Goal: Task Accomplishment & Management: Manage account settings

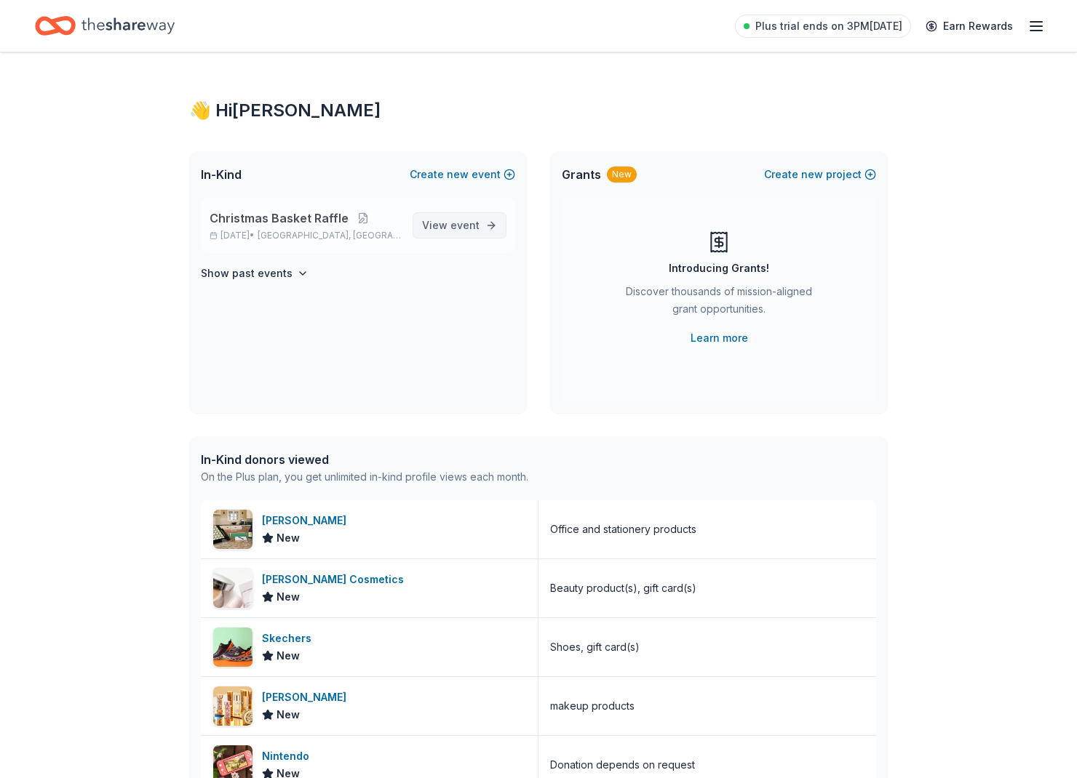
click at [428, 225] on span "View event" at bounding box center [450, 225] width 57 height 17
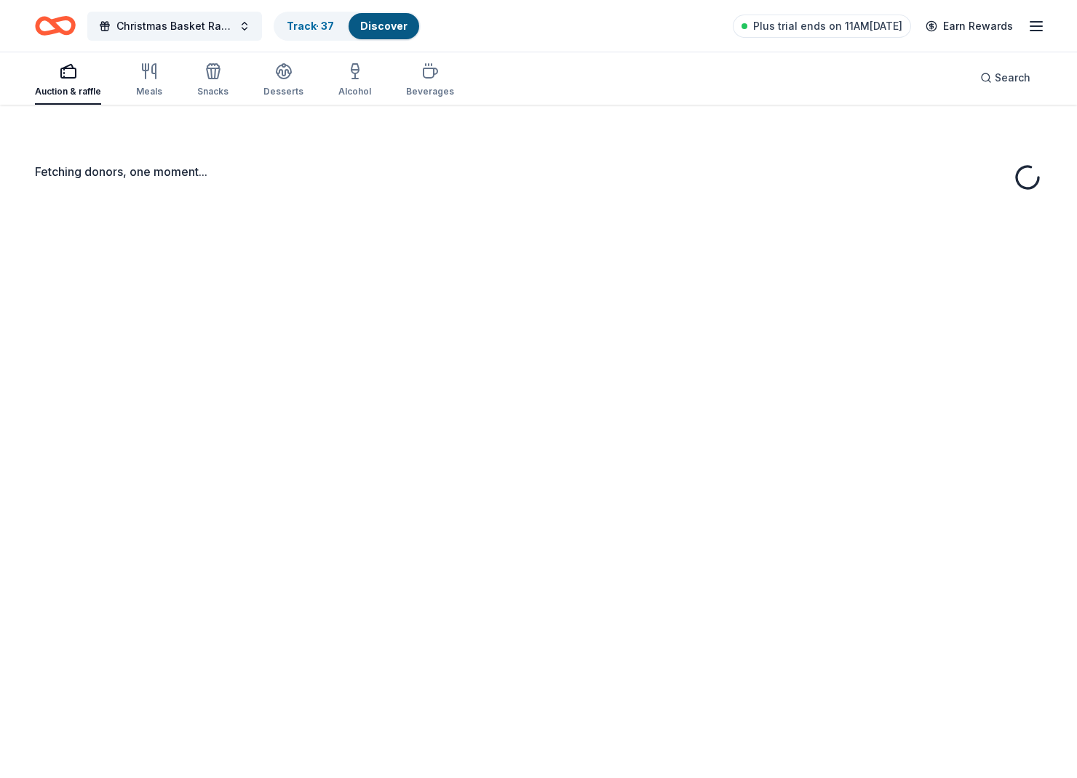
scroll to position [18, 0]
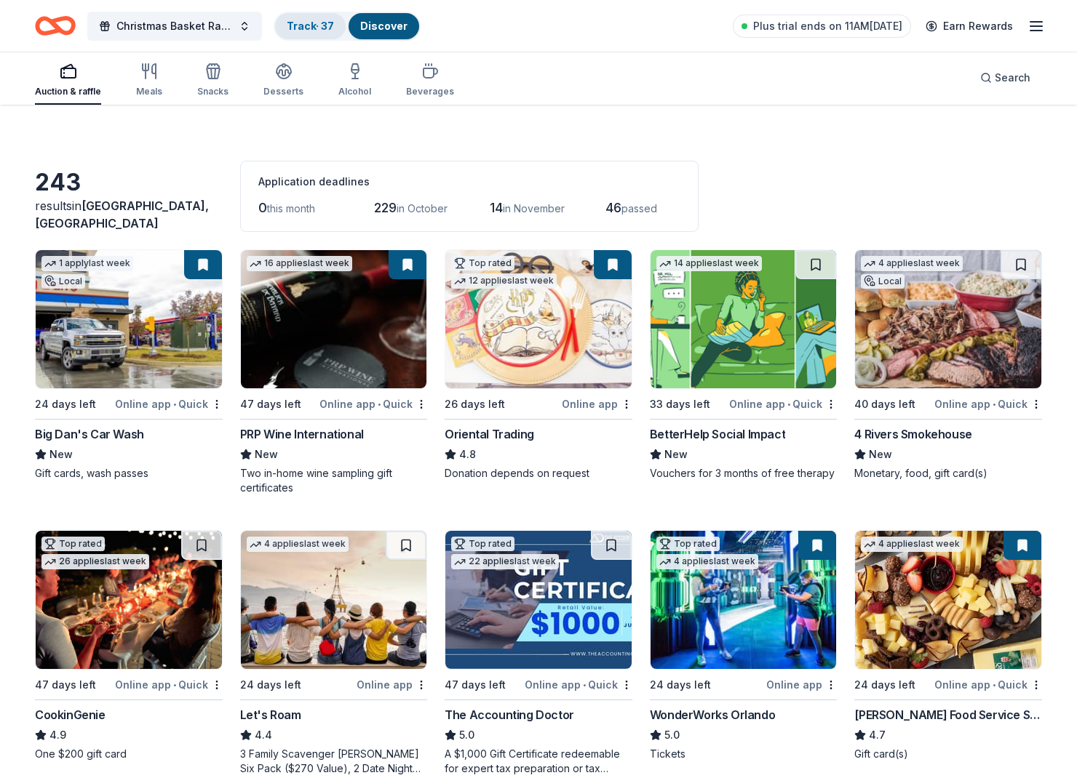
click at [333, 20] on link "Track · 37" at bounding box center [310, 26] width 47 height 12
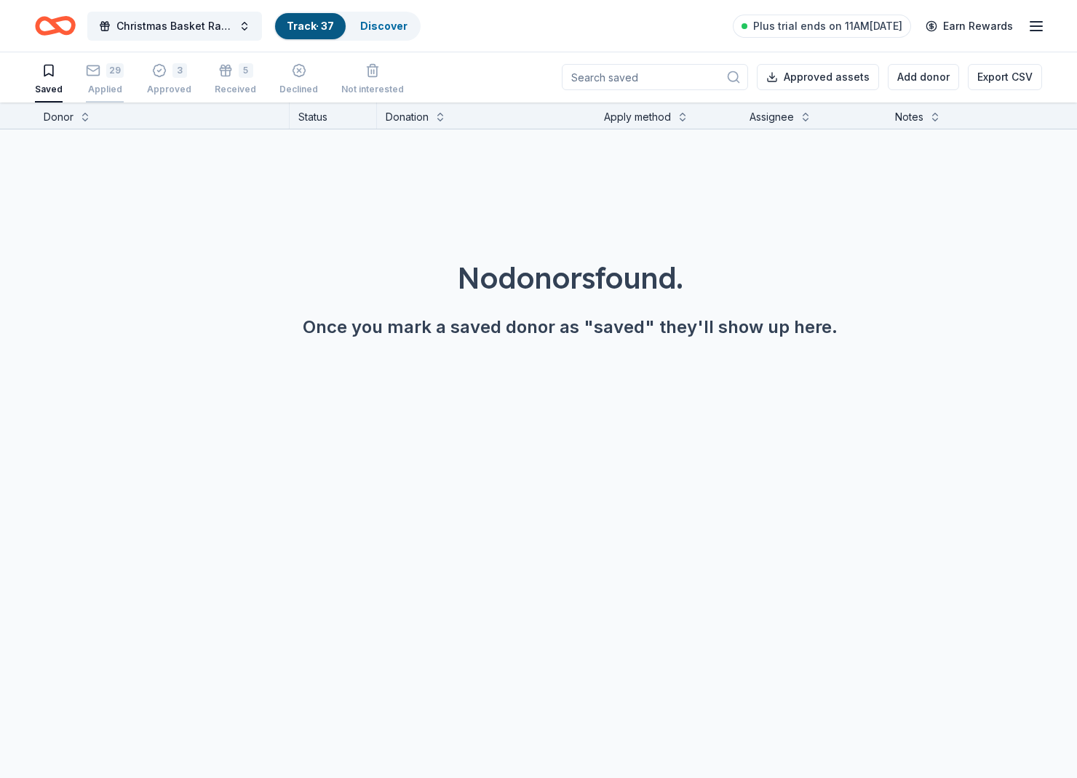
click at [107, 83] on div "29 Applied" at bounding box center [105, 79] width 38 height 32
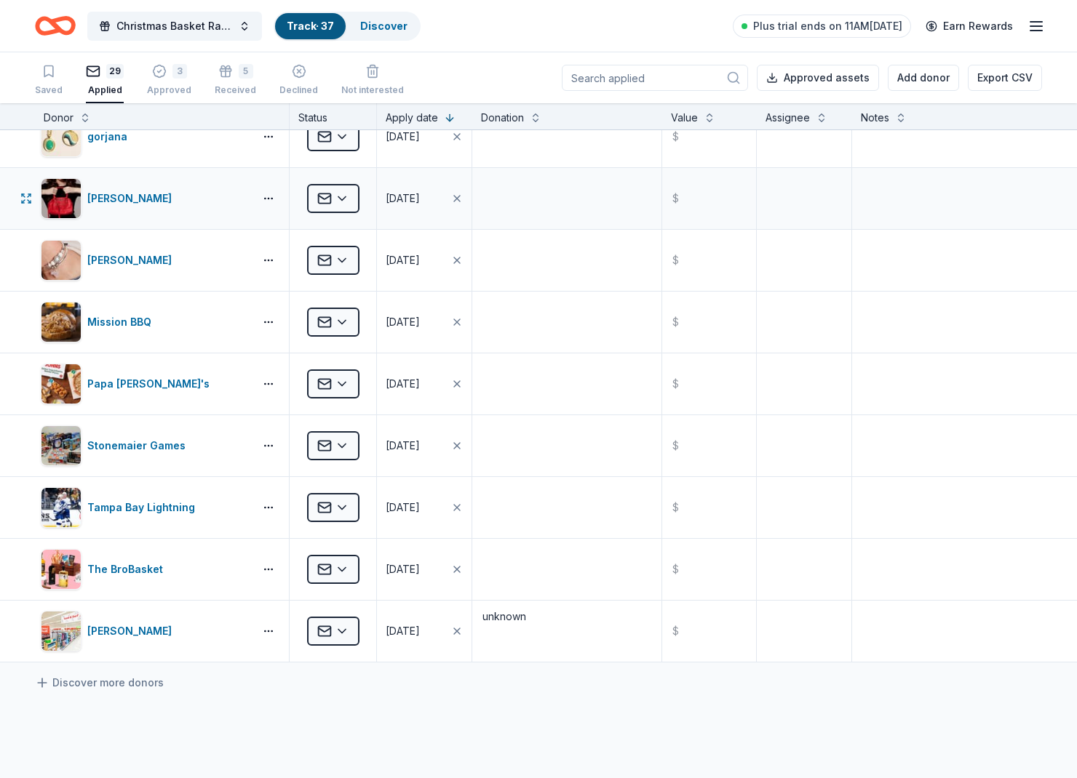
scroll to position [1269, 0]
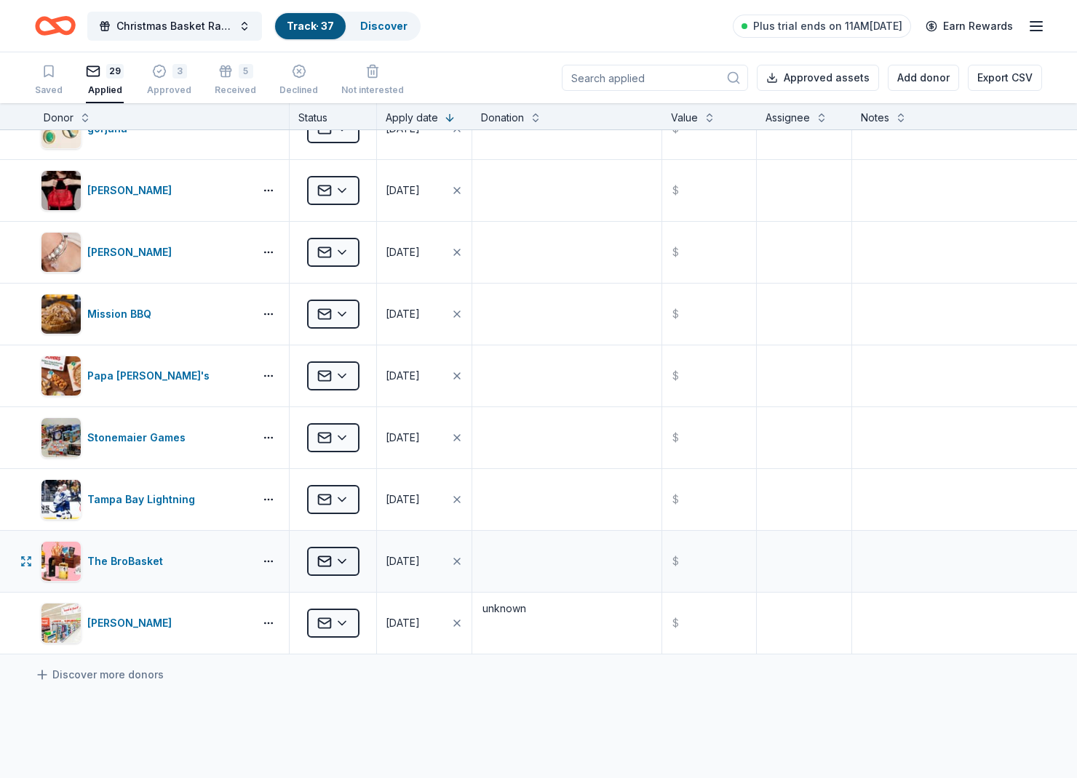
click at [330, 564] on html "Christmas Basket Raffle Track · 37 Discover Plus trial ends on 11AM[DATE] Earn …" at bounding box center [538, 389] width 1077 height 778
click at [361, 684] on div "Approved" at bounding box center [371, 681] width 121 height 26
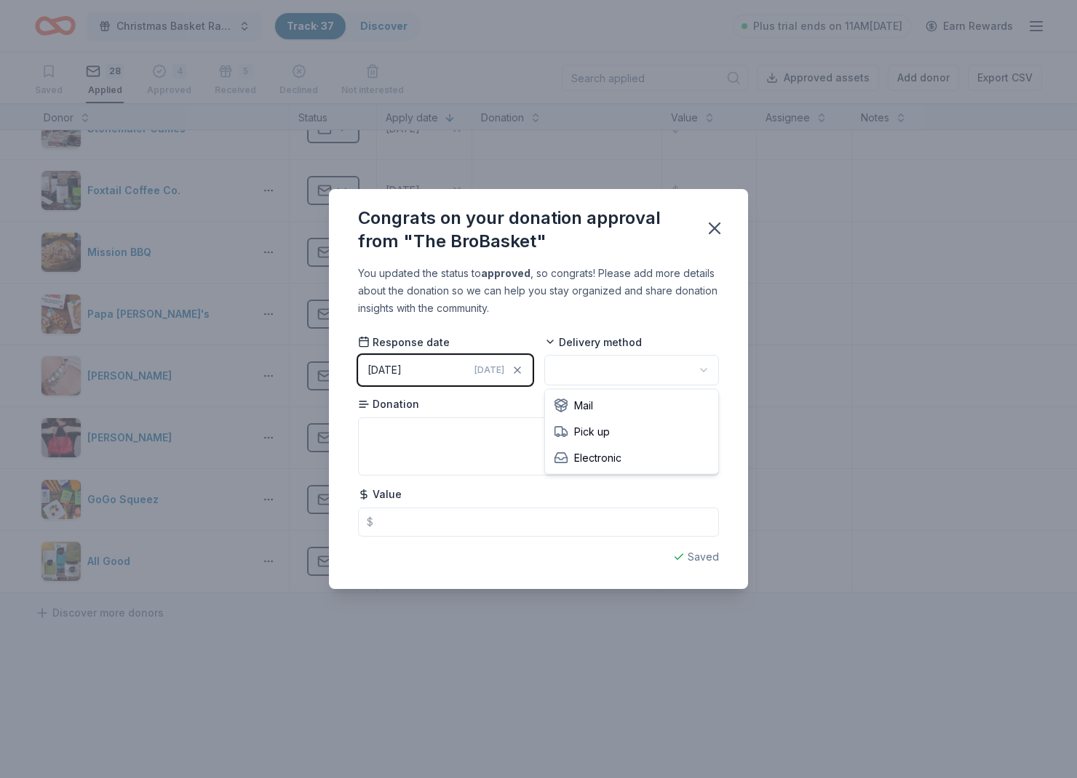
click at [646, 382] on body "Christmas Basket Raffle Track · 37 Discover Plus trial ends on 11AM[DATE] Earn …" at bounding box center [538, 389] width 1077 height 778
click at [402, 458] on textarea at bounding box center [538, 447] width 361 height 58
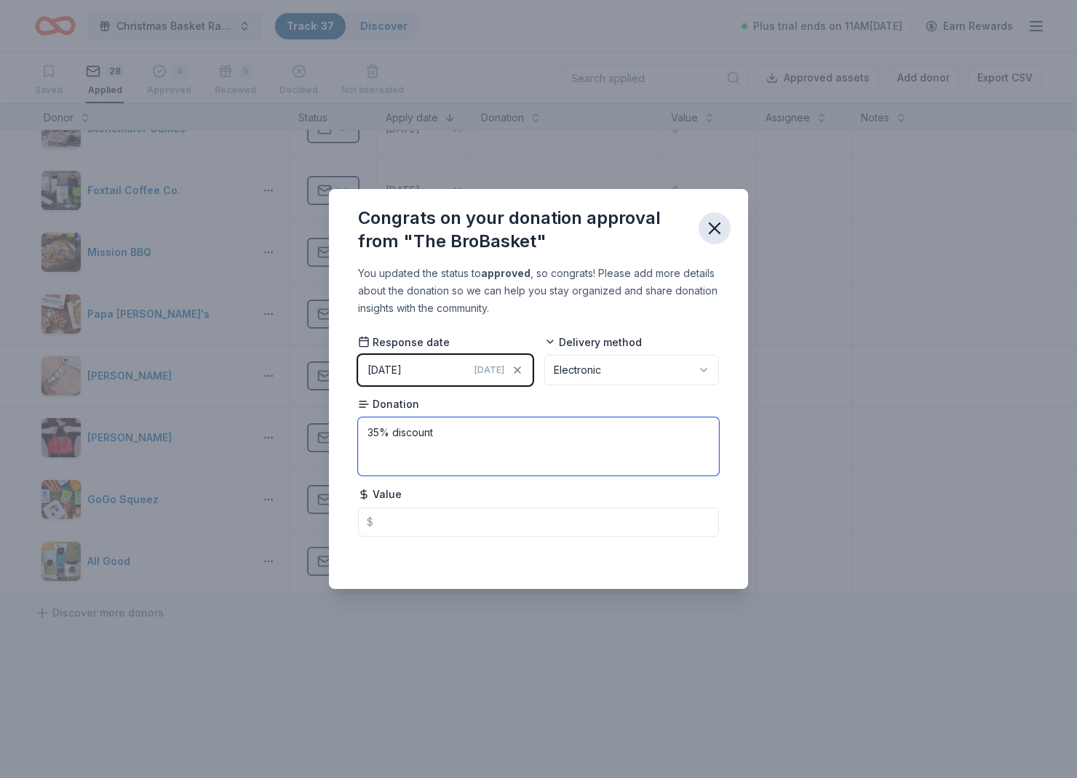
type textarea "35% discount"
click at [711, 231] on icon "button" at bounding box center [714, 228] width 10 height 10
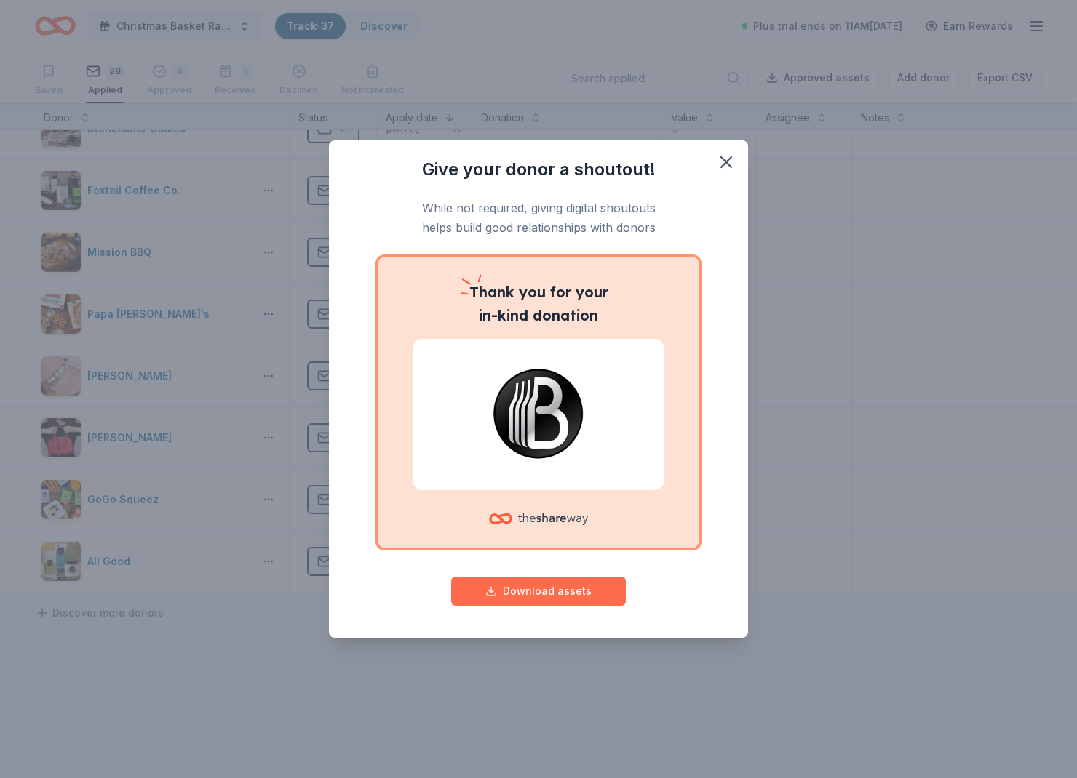
click at [586, 593] on button "Download assets" at bounding box center [538, 591] width 175 height 29
click at [723, 163] on icon "button" at bounding box center [726, 162] width 20 height 20
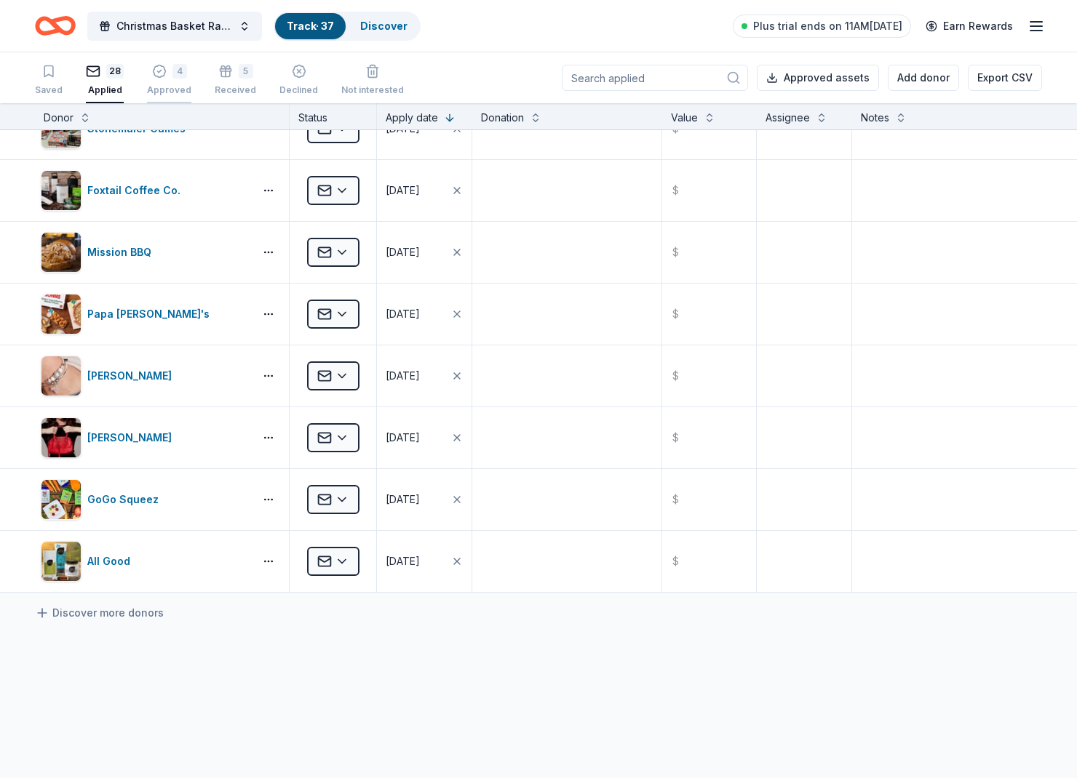
click at [147, 71] on div "4" at bounding box center [169, 63] width 44 height 15
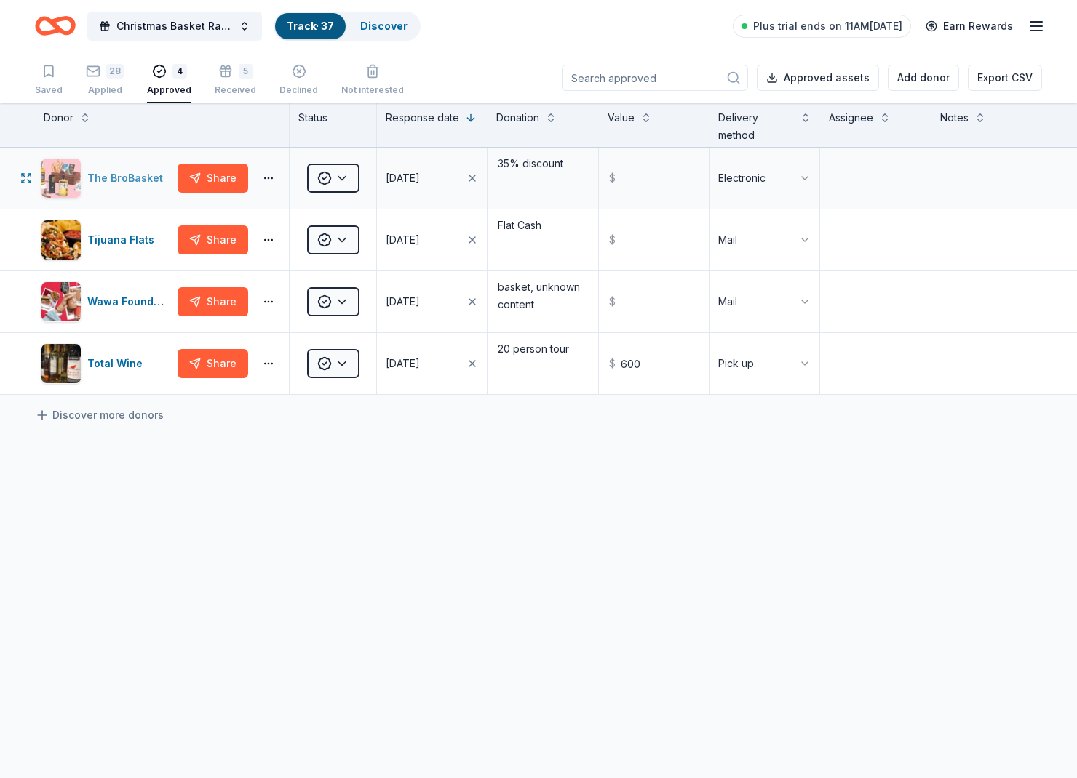
click at [119, 185] on div "The BroBasket" at bounding box center [127, 177] width 81 height 17
click at [53, 22] on icon "Home" at bounding box center [62, 25] width 23 height 15
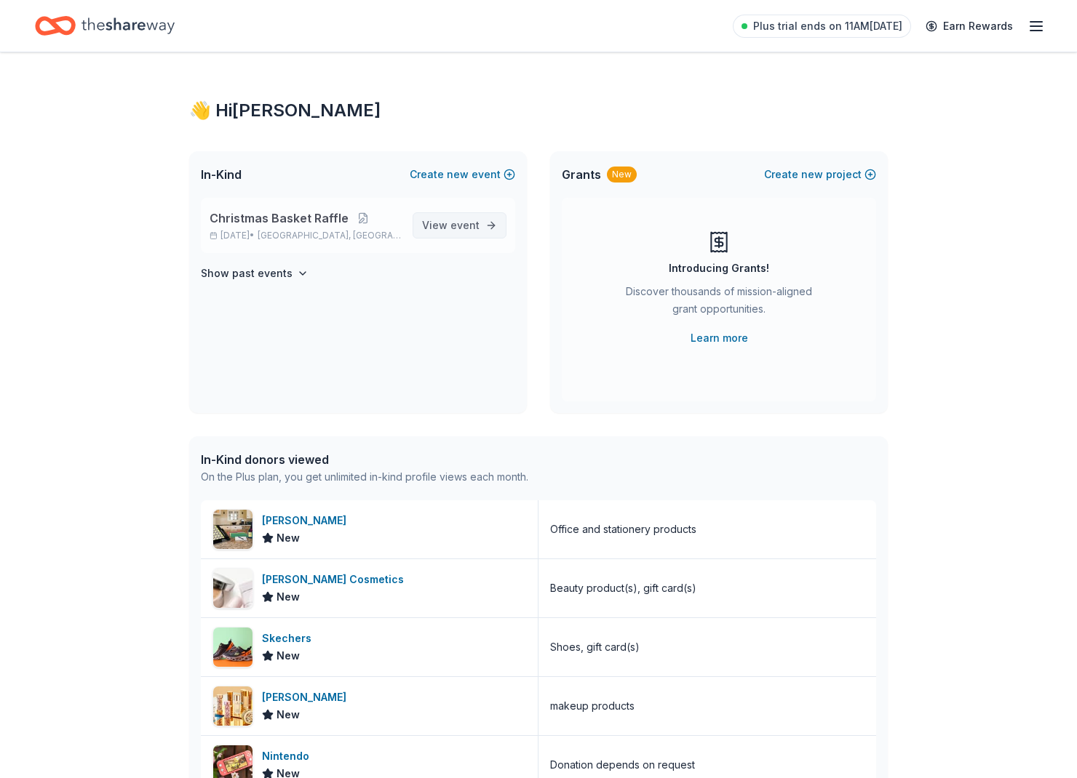
click at [476, 212] on link "View event" at bounding box center [459, 225] width 94 height 26
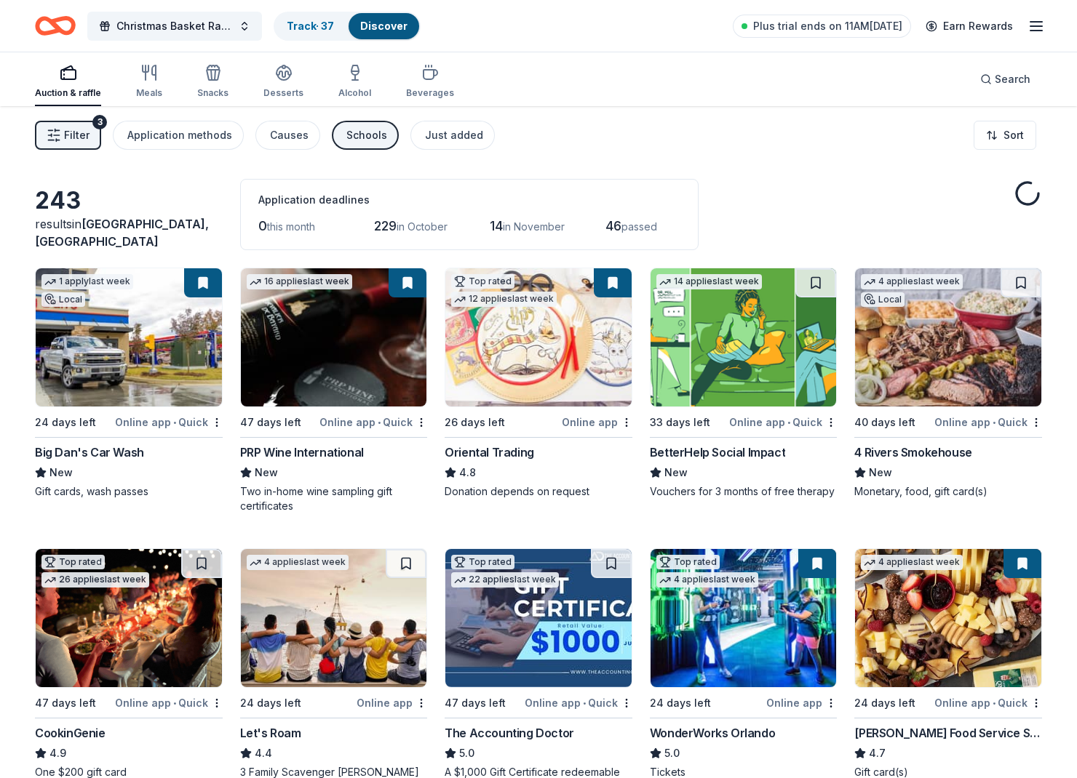
click at [57, 23] on icon "Home" at bounding box center [55, 26] width 41 height 34
